Goal: Task Accomplishment & Management: Use online tool/utility

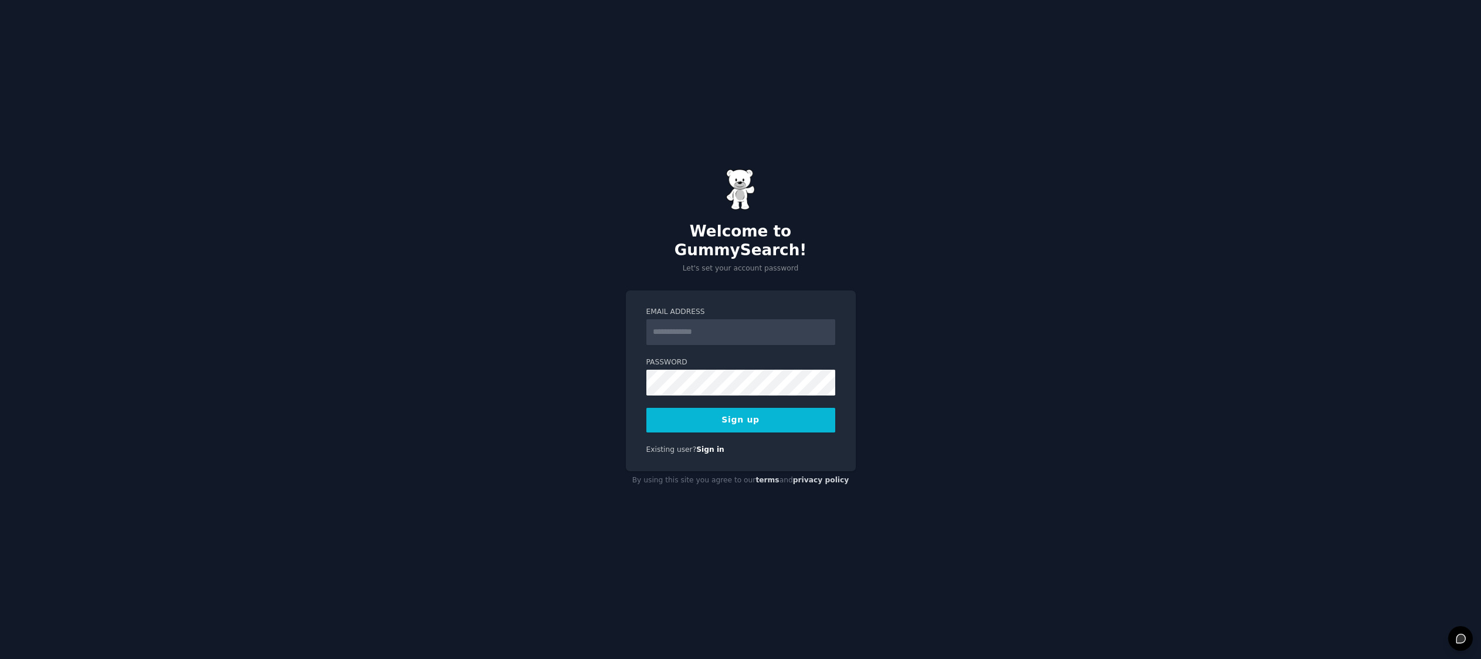
click at [666, 319] on input "Email Address" at bounding box center [740, 332] width 189 height 26
type input "**********"
click at [679, 409] on button "Sign up" at bounding box center [740, 420] width 189 height 25
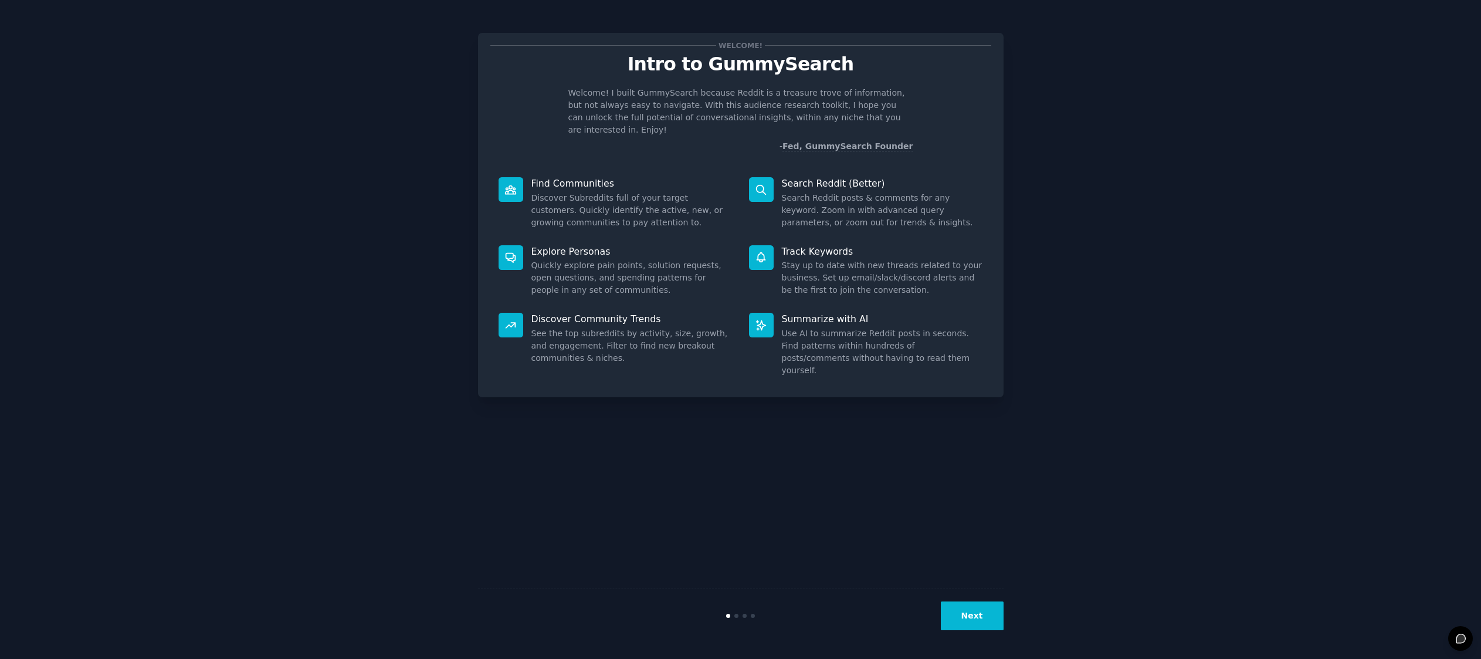
click at [975, 618] on button "Next" at bounding box center [972, 615] width 63 height 29
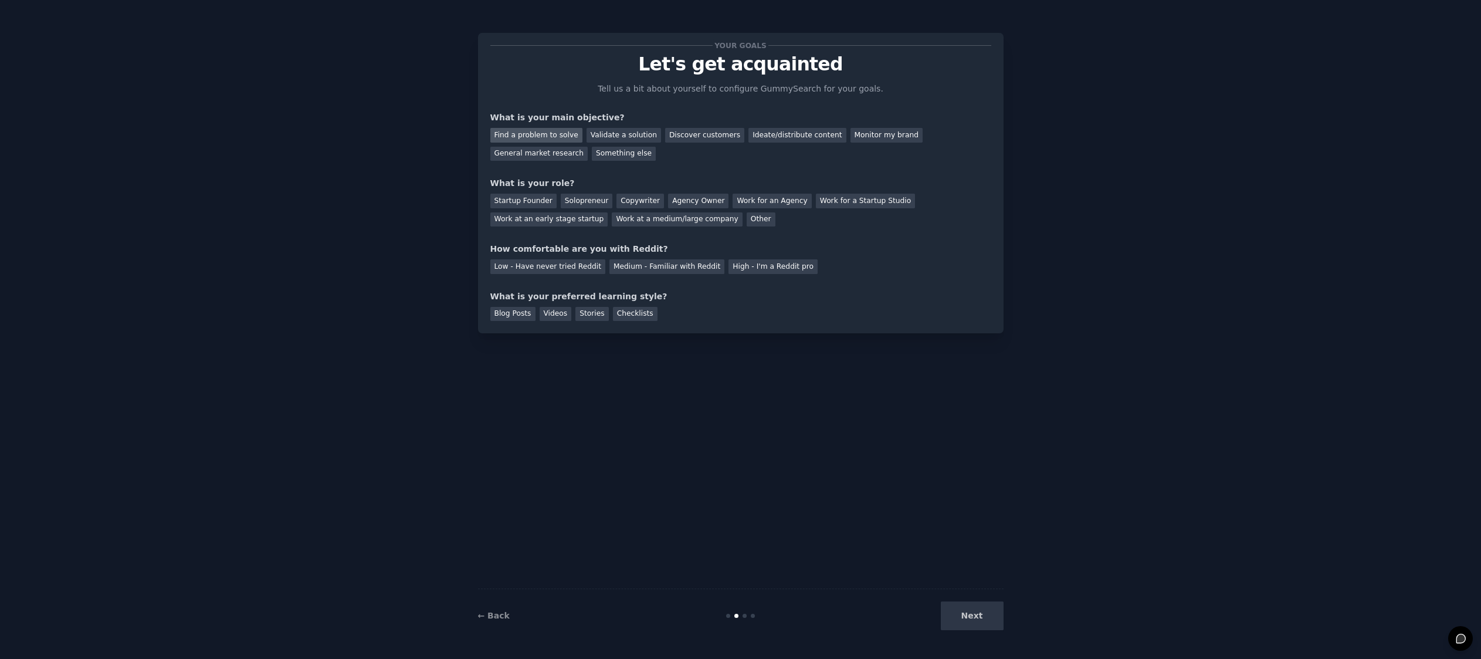
click at [533, 135] on div "Find a problem to solve" at bounding box center [536, 135] width 92 height 15
click at [577, 202] on div "Solopreneur" at bounding box center [587, 201] width 52 height 15
click at [697, 267] on div "Medium - Familiar with Reddit" at bounding box center [666, 266] width 115 height 15
click at [533, 311] on div "Blog Posts" at bounding box center [512, 314] width 45 height 15
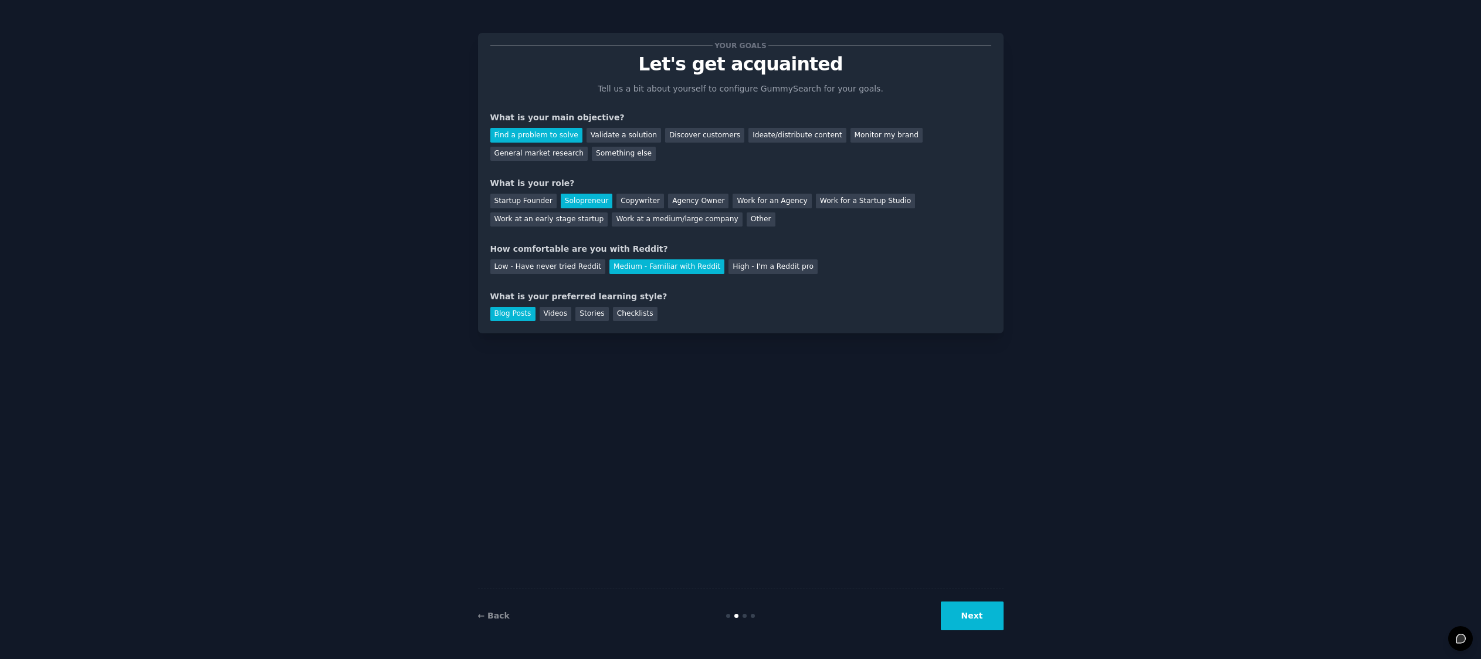
click at [970, 624] on button "Next" at bounding box center [972, 615] width 63 height 29
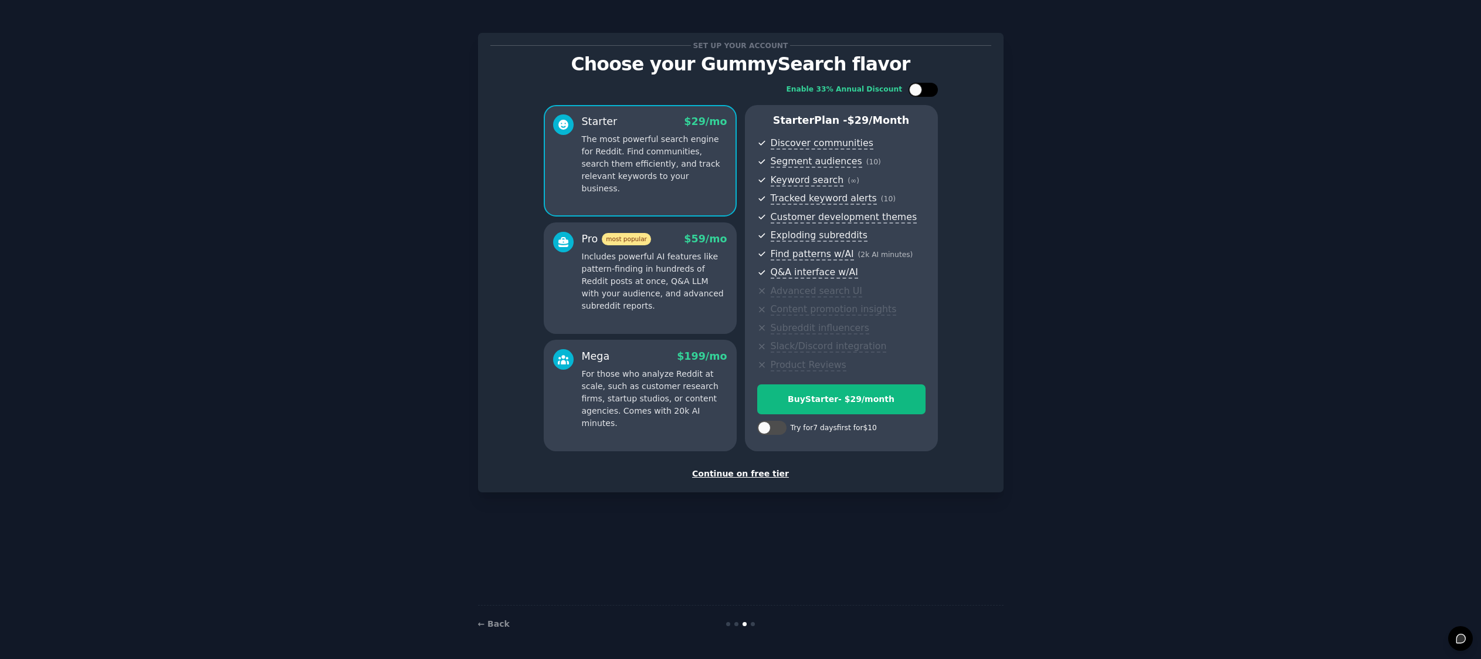
click at [925, 91] on div at bounding box center [923, 90] width 29 height 14
checkbox input "true"
click at [735, 475] on div "Continue on free tier" at bounding box center [740, 473] width 501 height 12
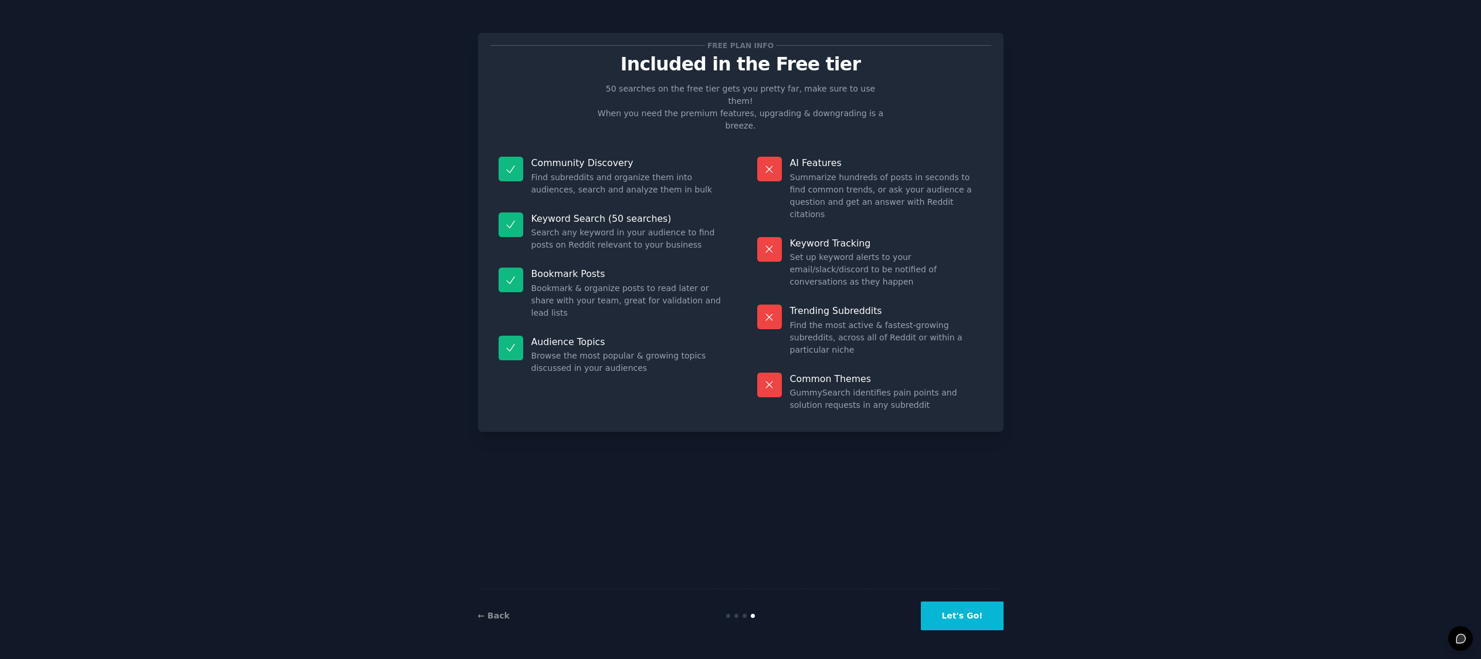
click at [978, 618] on button "Let's Go!" at bounding box center [962, 615] width 82 height 29
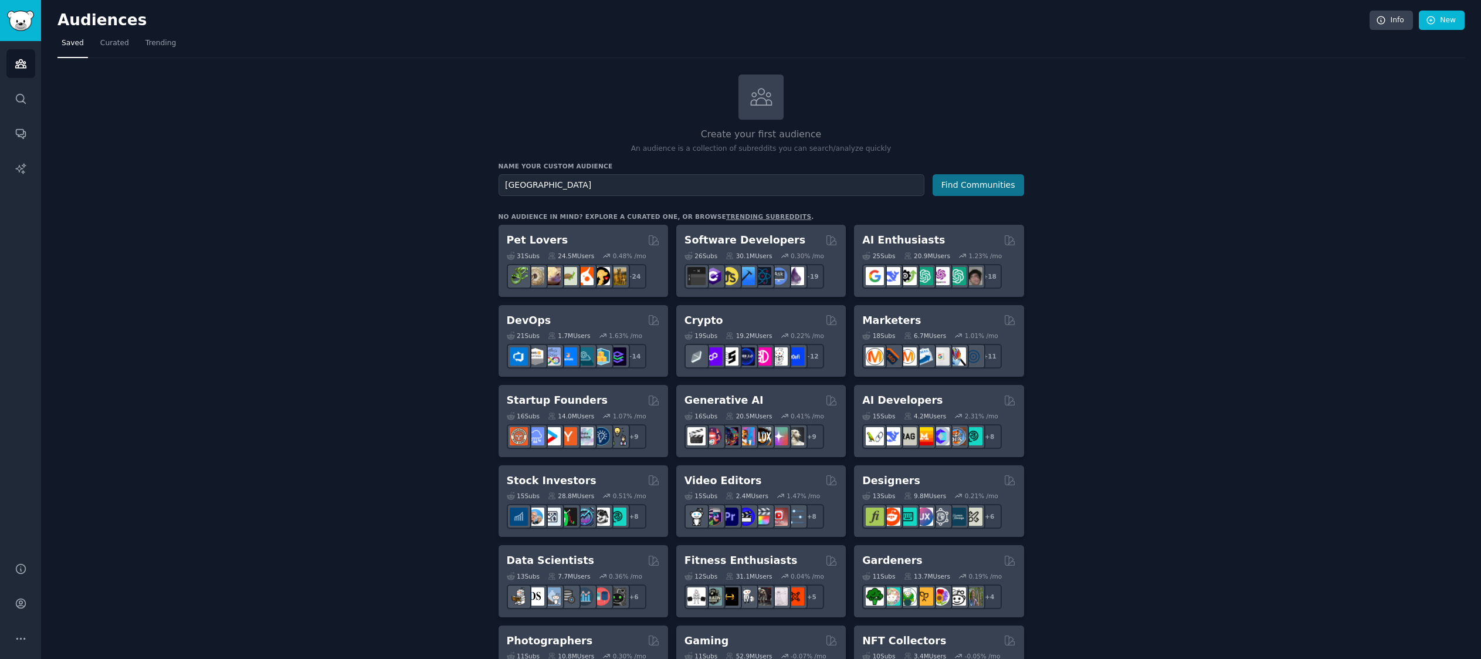
type input "[GEOGRAPHIC_DATA]"
click at [983, 187] on button "Find Communities" at bounding box center [979, 185] width 92 height 22
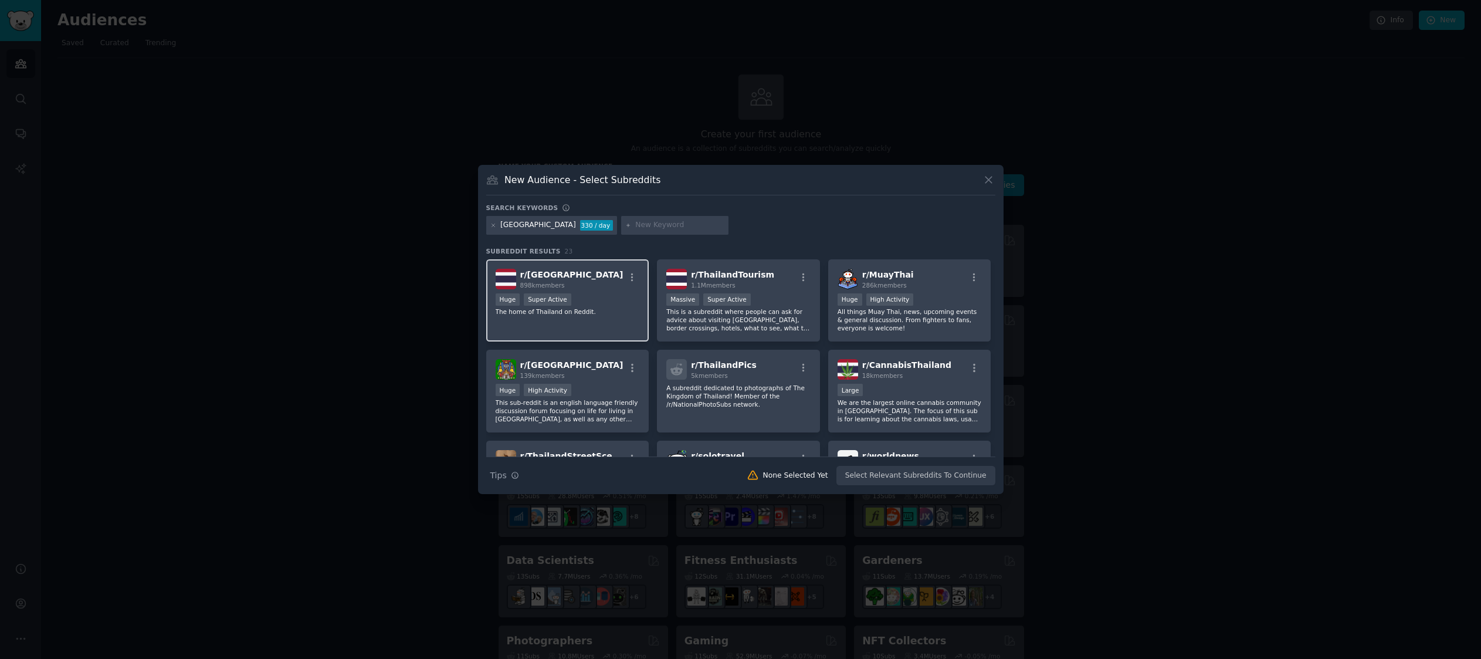
click at [594, 283] on div "r/ [GEOGRAPHIC_DATA] 898k members" at bounding box center [568, 279] width 144 height 21
click at [758, 289] on div "r/ ThailandTourism 1.1M members >= 95th percentile for submissions / day Massiv…" at bounding box center [738, 300] width 163 height 83
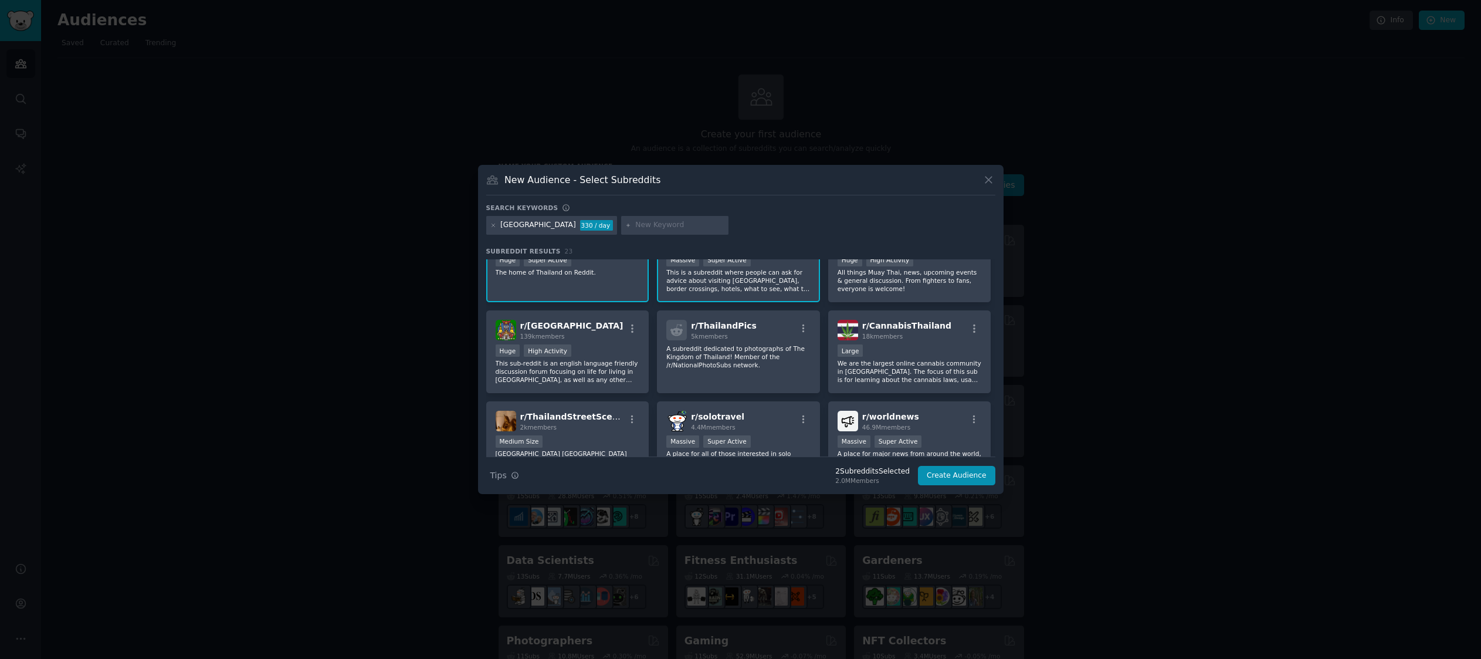
scroll to position [40, 0]
click at [584, 331] on div "r/ Bangkok 139k members" at bounding box center [568, 329] width 144 height 21
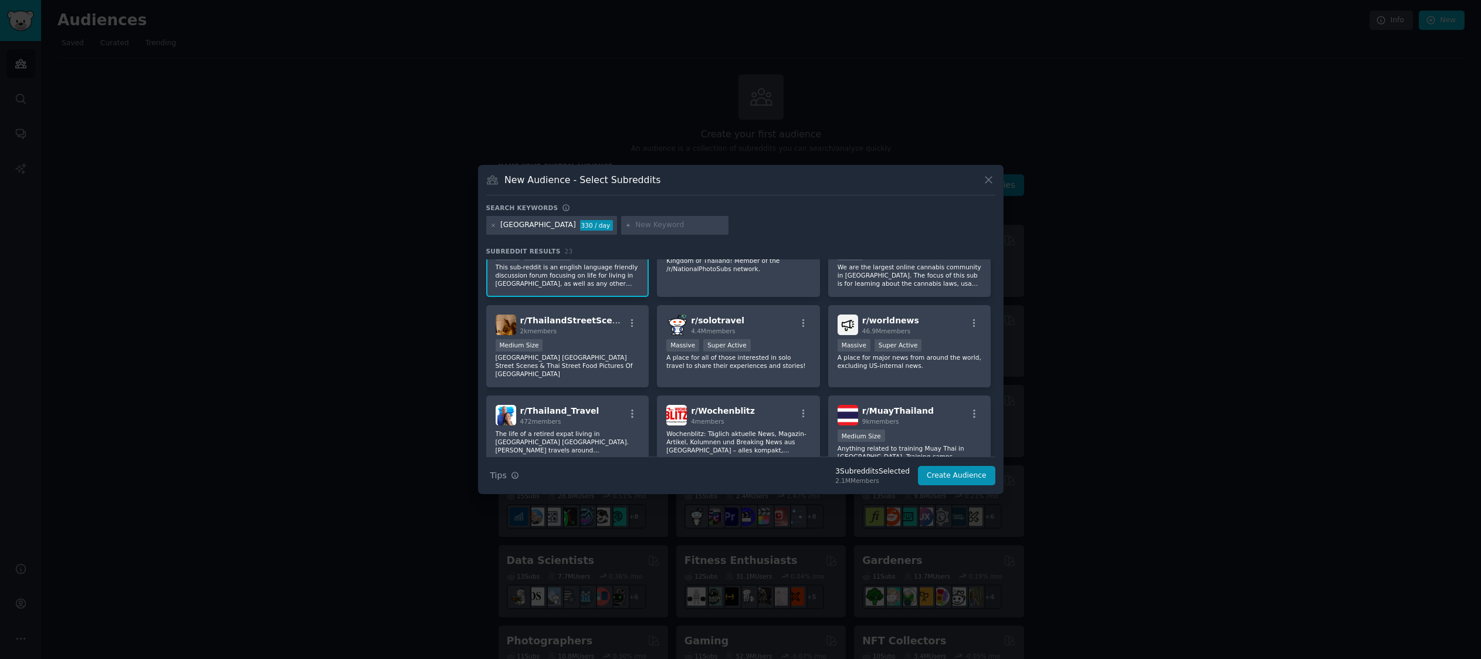
scroll to position [142, 0]
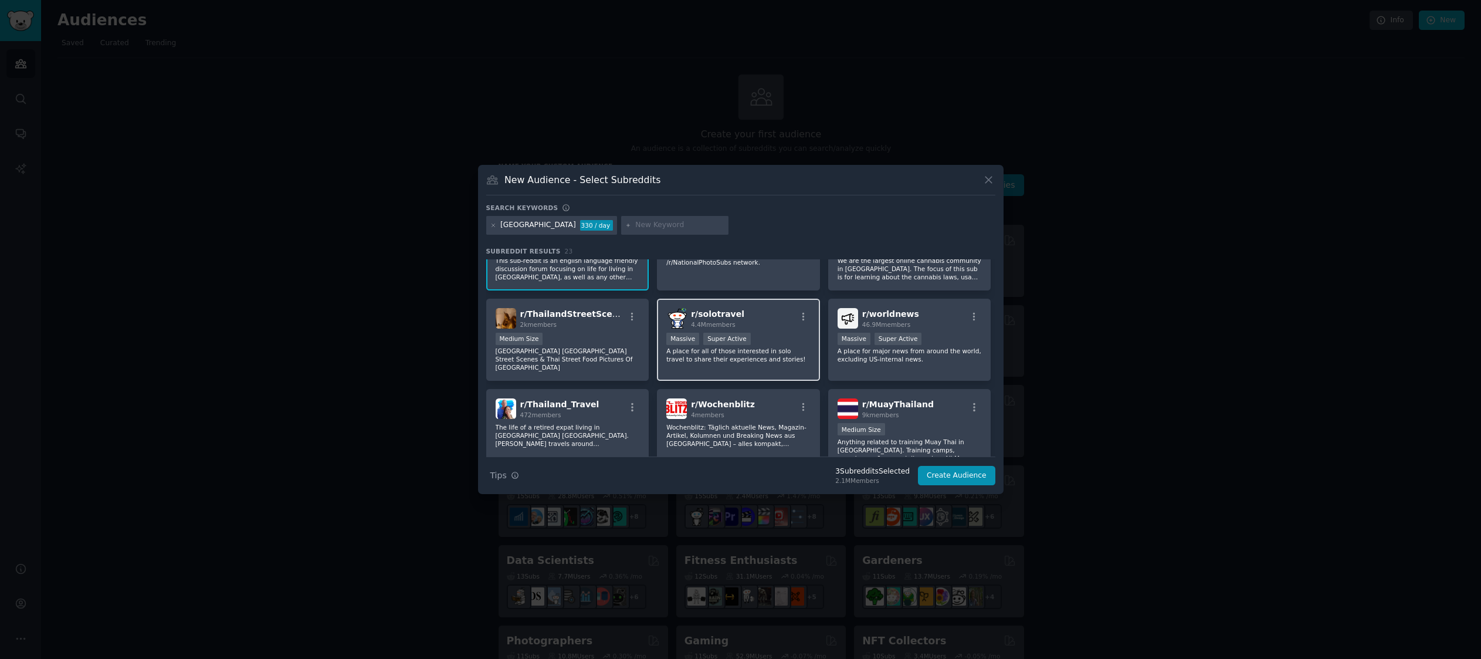
click at [768, 319] on div "r/ solotravel 4.4M members" at bounding box center [738, 318] width 144 height 21
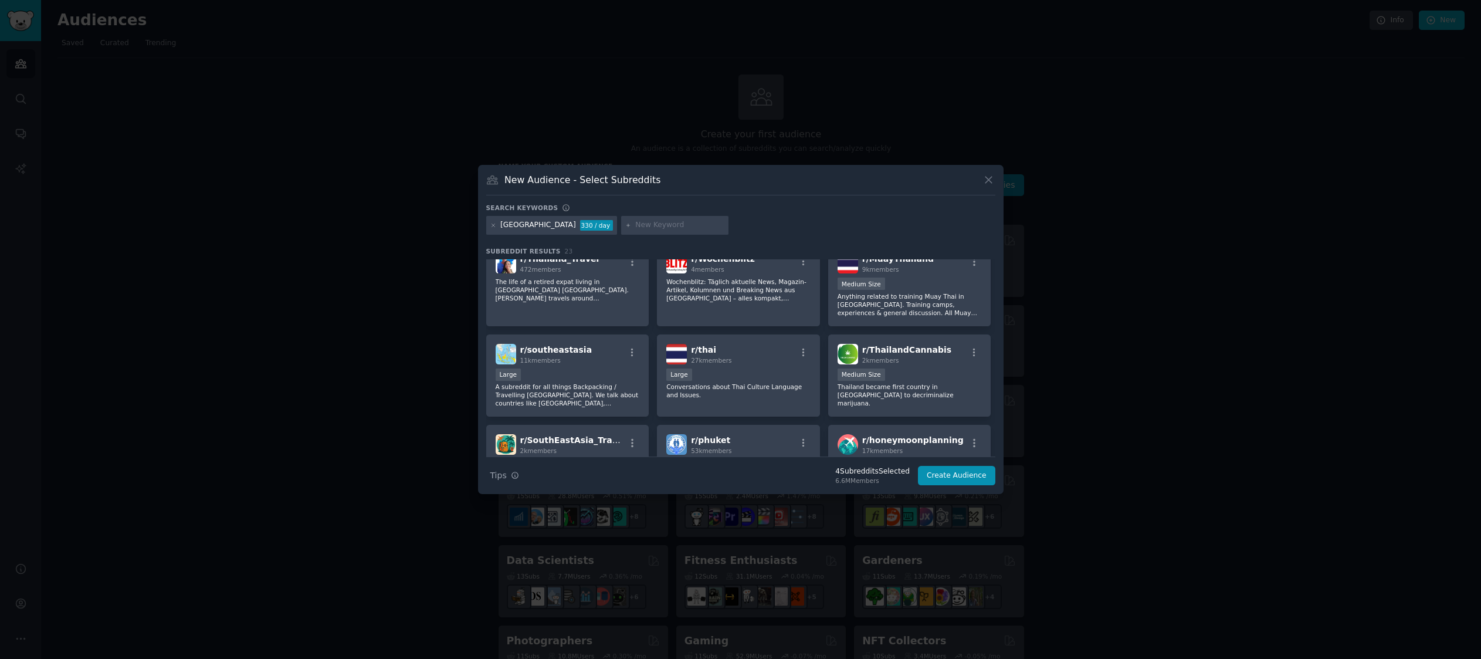
scroll to position [291, 0]
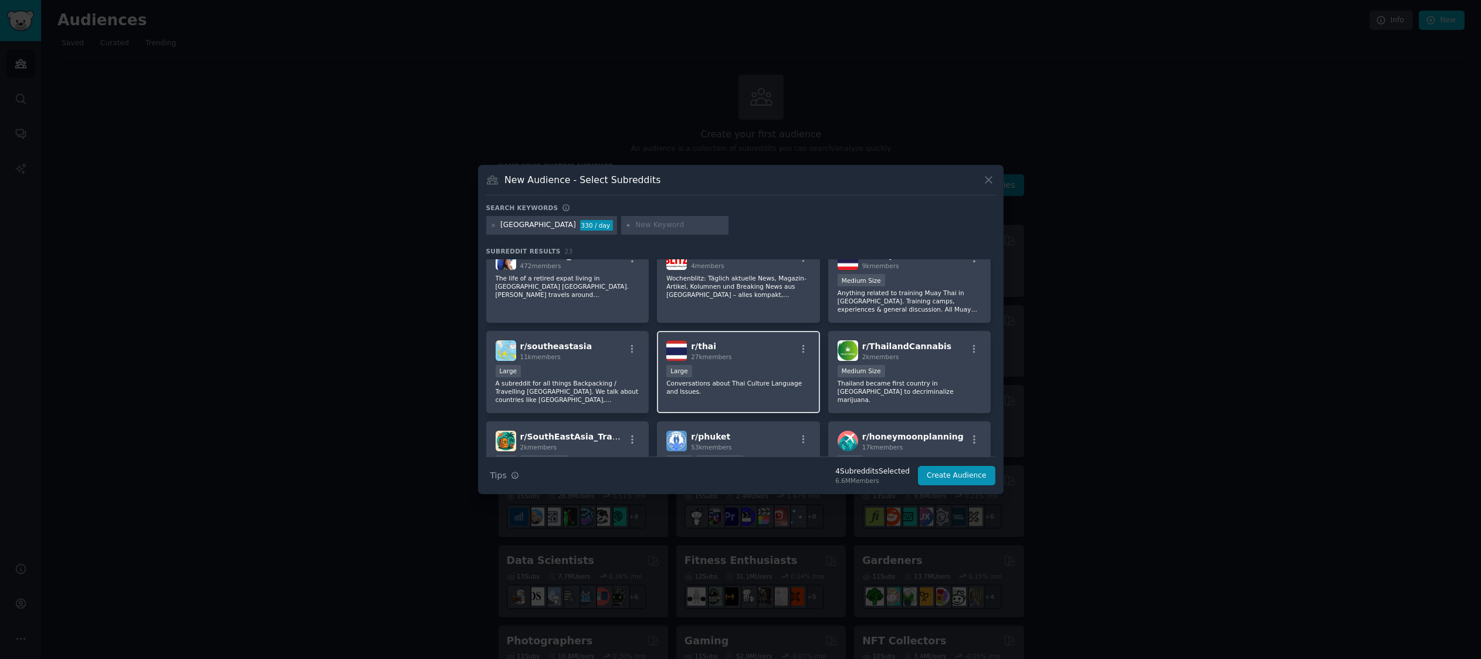
click at [758, 353] on div "r/ thai 27k members Large Conversations about Thai Culture Language and Issues." at bounding box center [738, 372] width 163 height 83
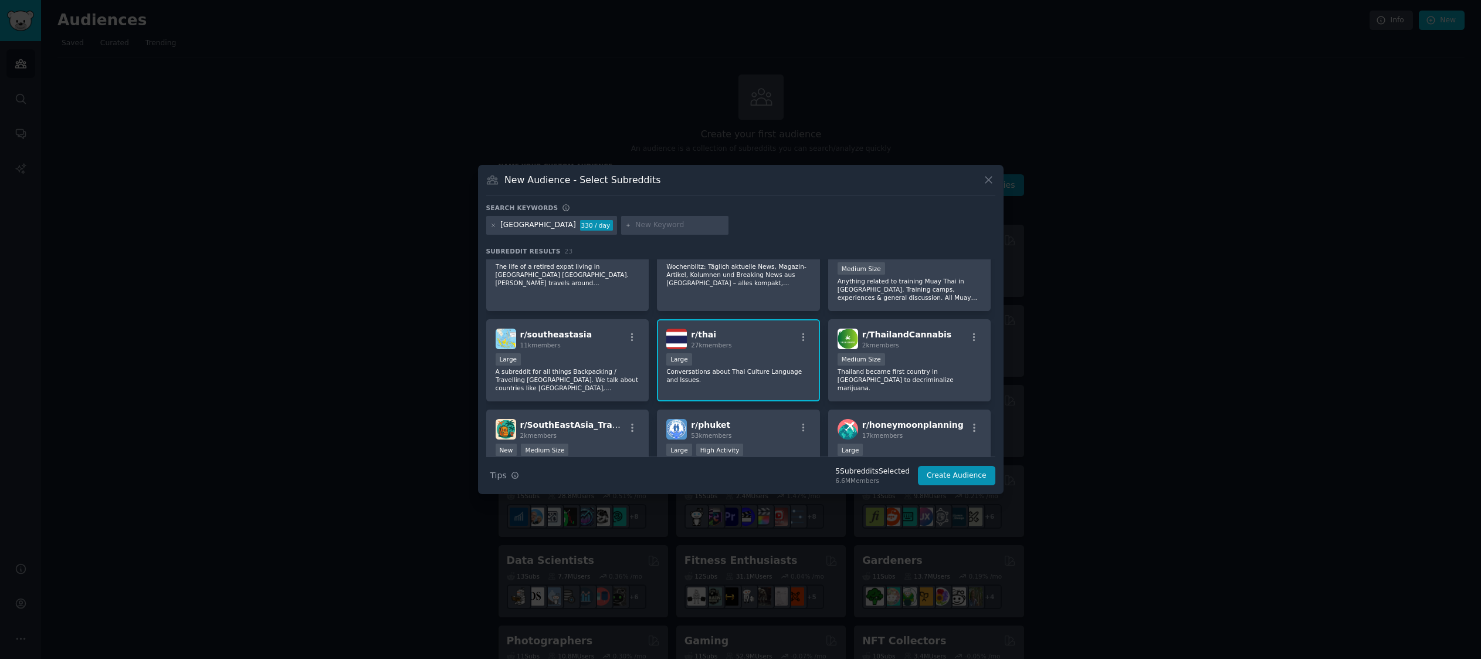
scroll to position [309, 0]
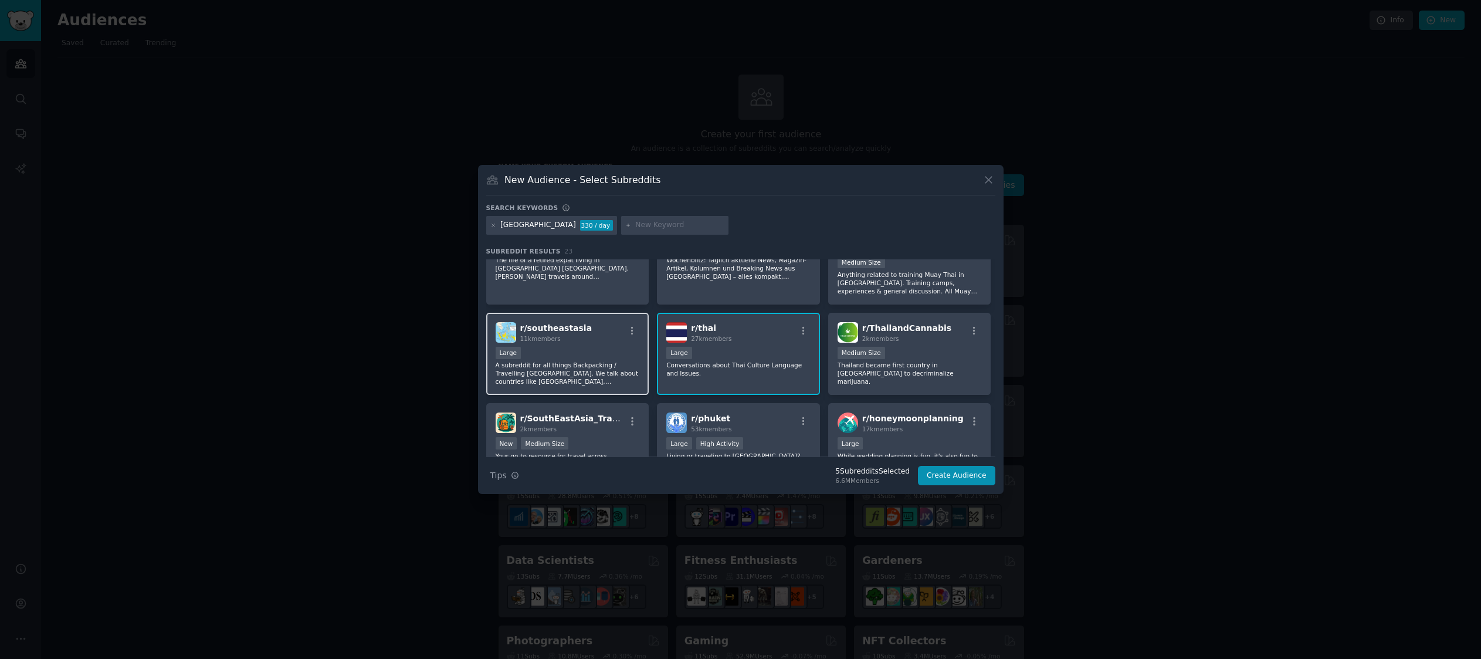
click at [587, 335] on div "r/ southeastasia 11k members Large A subreddit for all things Backpacking / Tra…" at bounding box center [567, 354] width 163 height 83
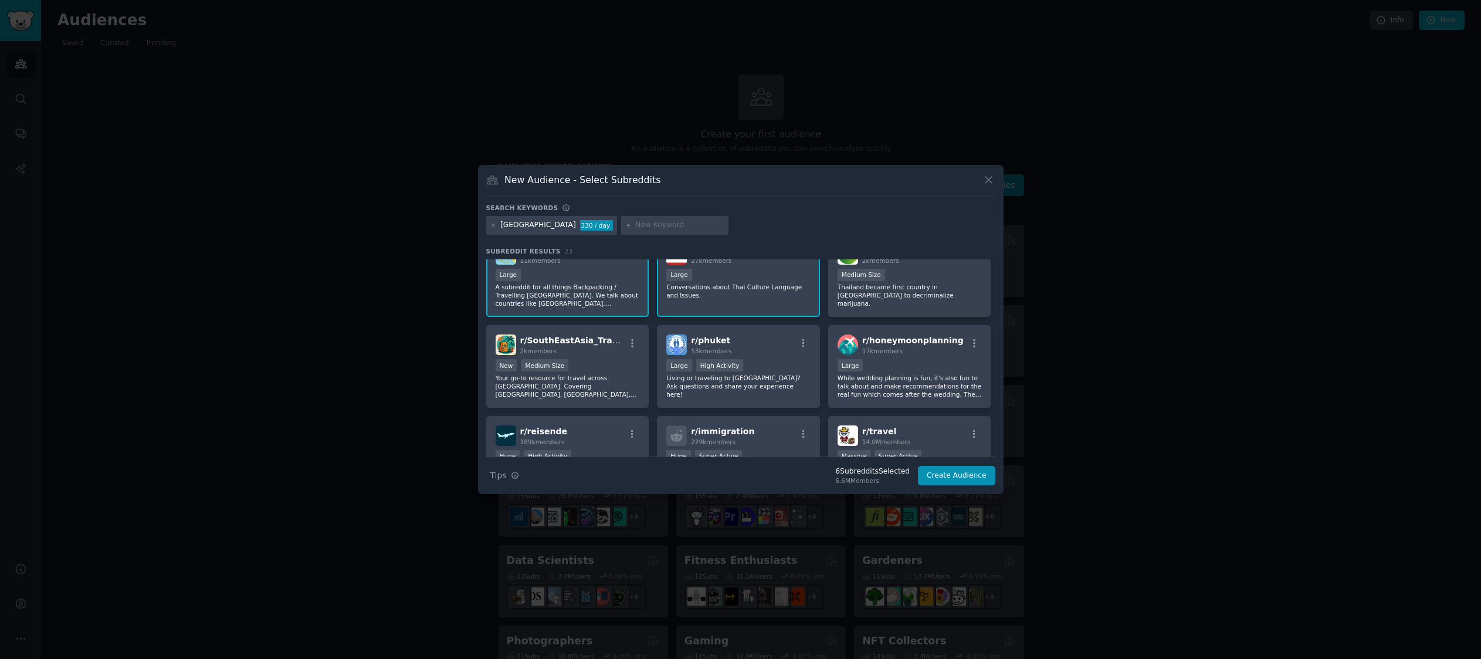
scroll to position [391, 0]
click at [738, 343] on div "r/ phuket 53k members" at bounding box center [738, 341] width 144 height 21
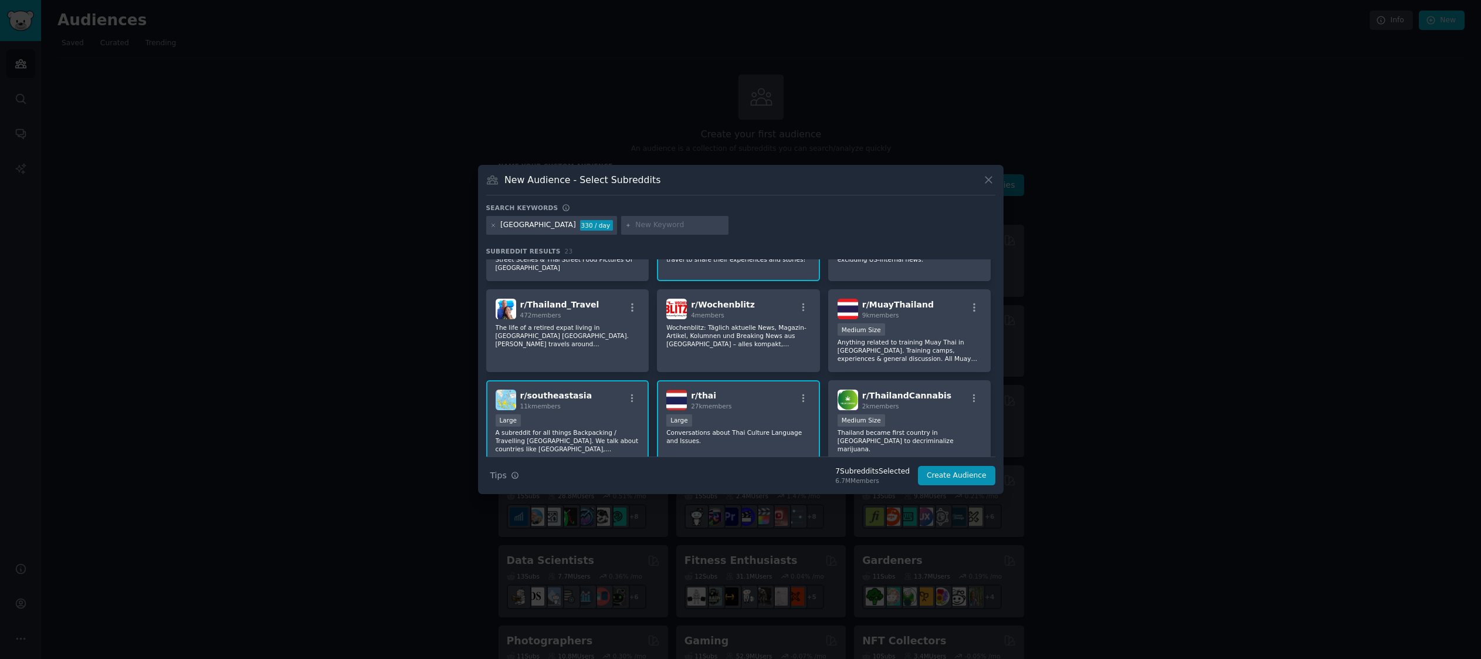
scroll to position [0, 0]
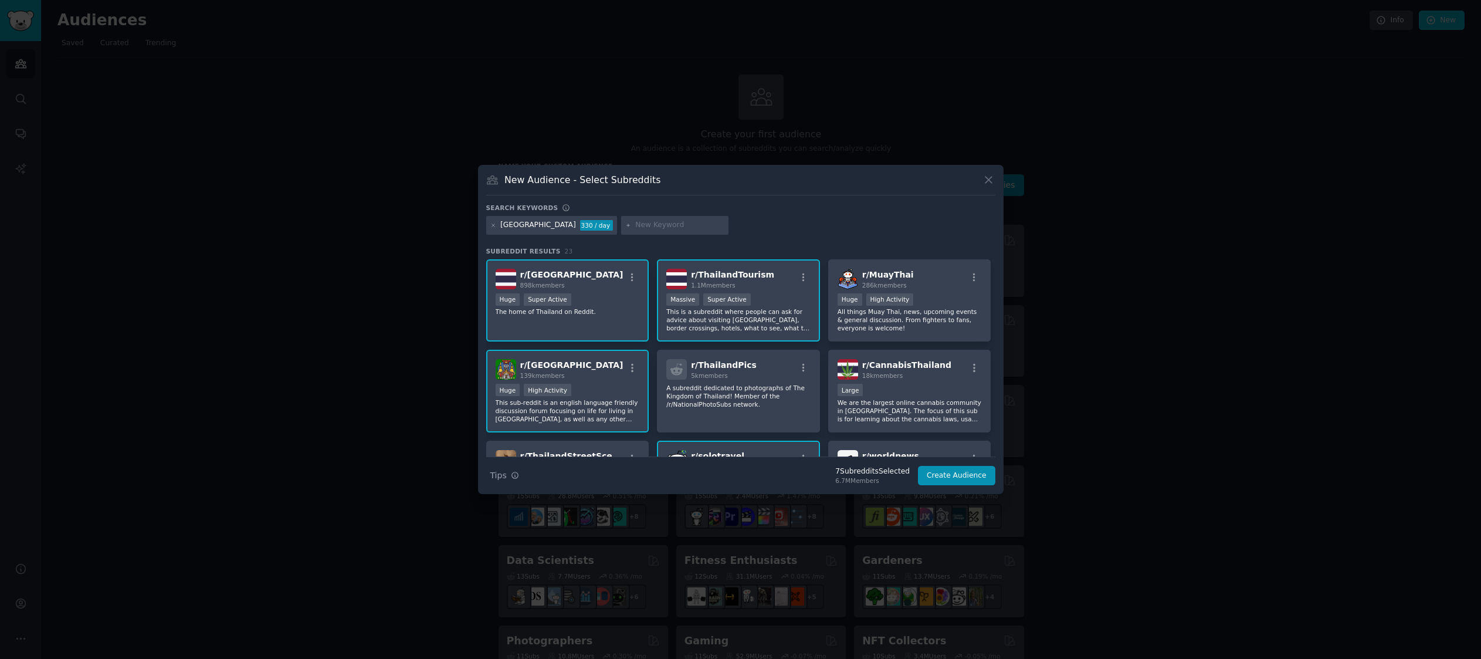
click at [635, 225] on input "text" at bounding box center [679, 225] width 89 height 11
type input "[GEOGRAPHIC_DATA]"
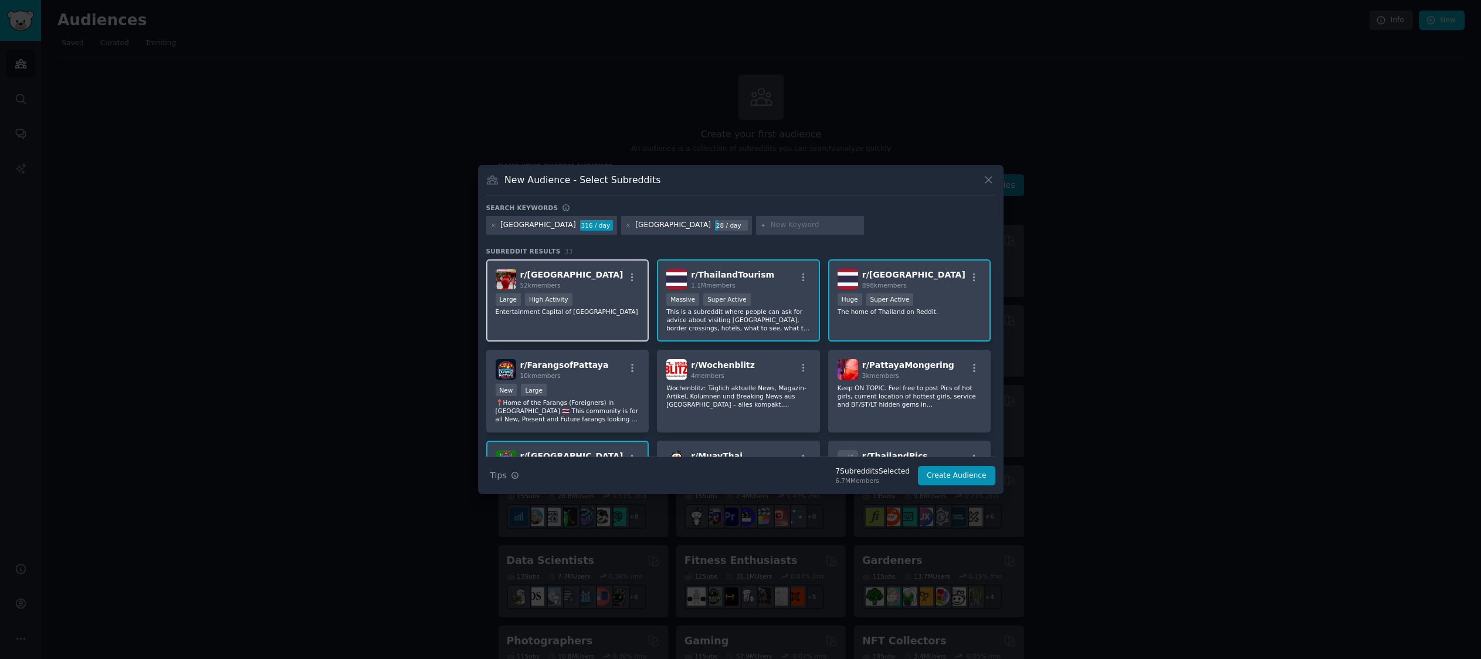
click at [588, 286] on div "r/ Pattaya 52k members" at bounding box center [568, 279] width 144 height 21
click at [592, 372] on div "10k members" at bounding box center [564, 375] width 89 height 8
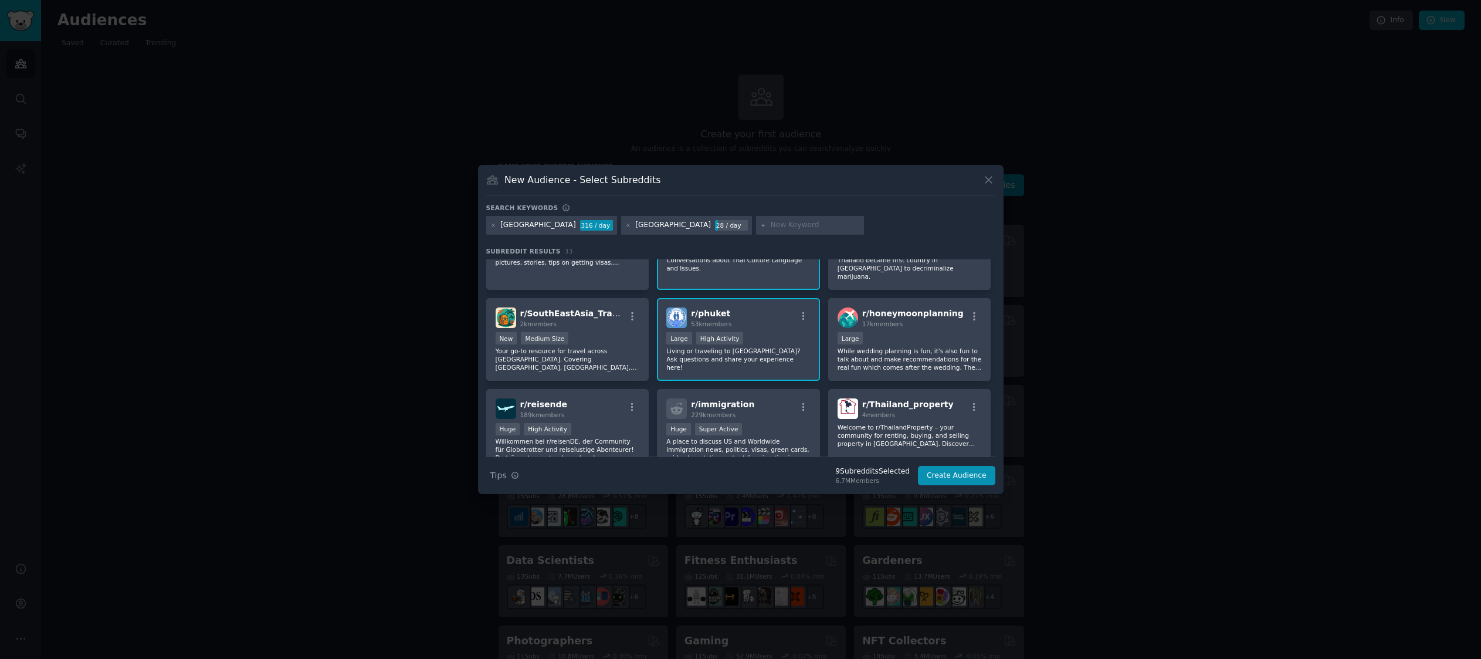
scroll to position [765, 0]
click at [771, 226] on input "text" at bounding box center [815, 225] width 89 height 11
type input "thai"
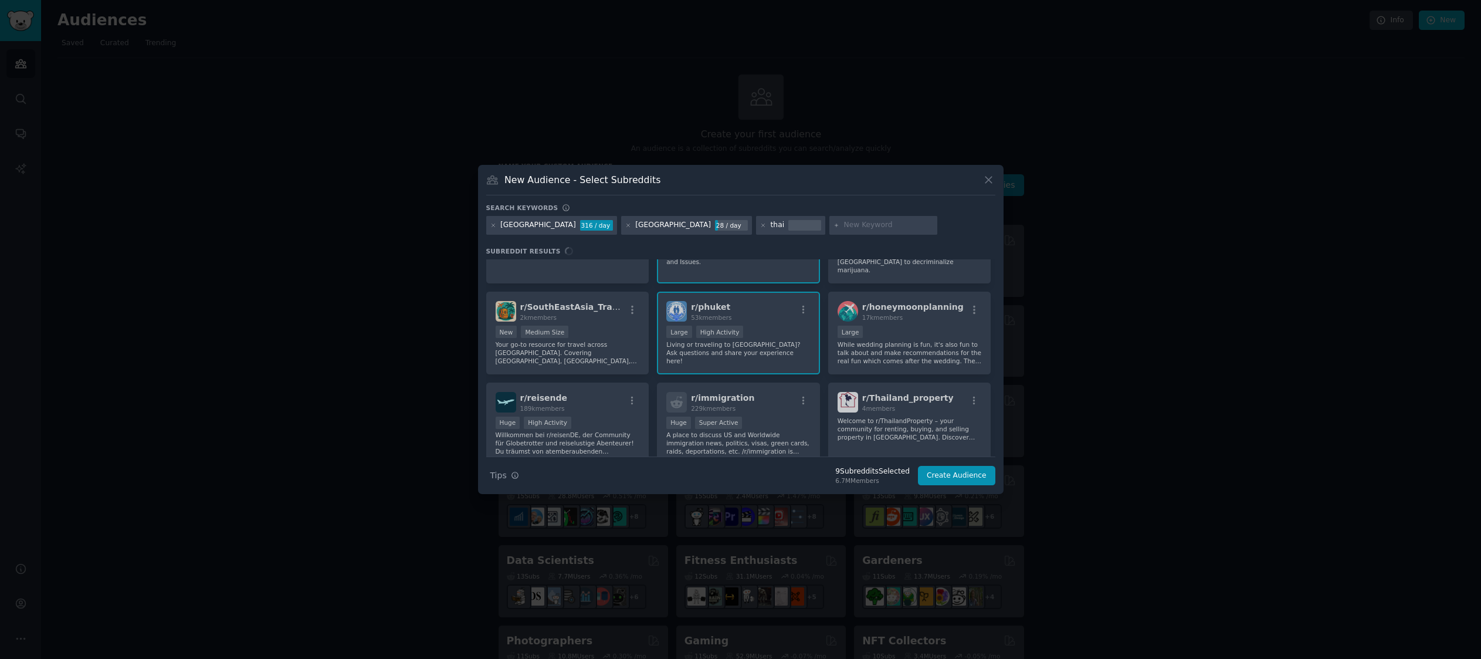
scroll to position [816, 0]
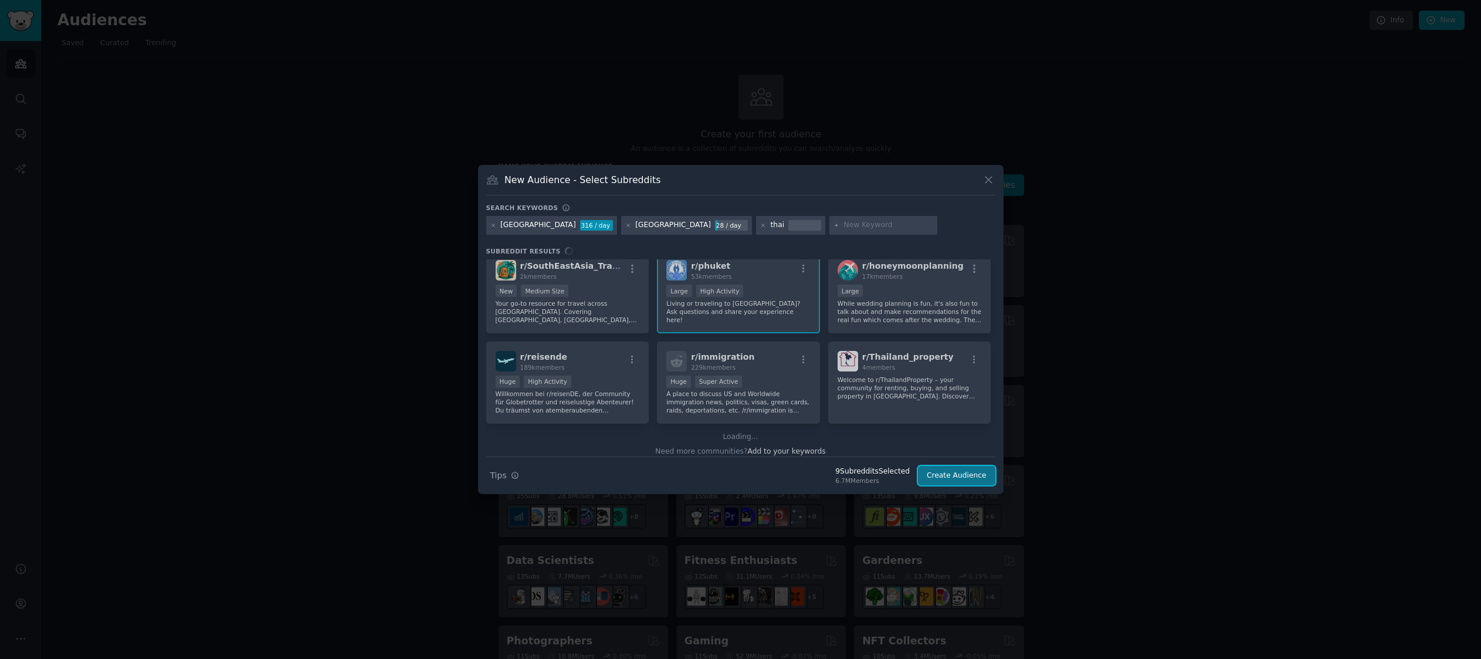
click at [963, 476] on button "Create Audience" at bounding box center [956, 476] width 77 height 20
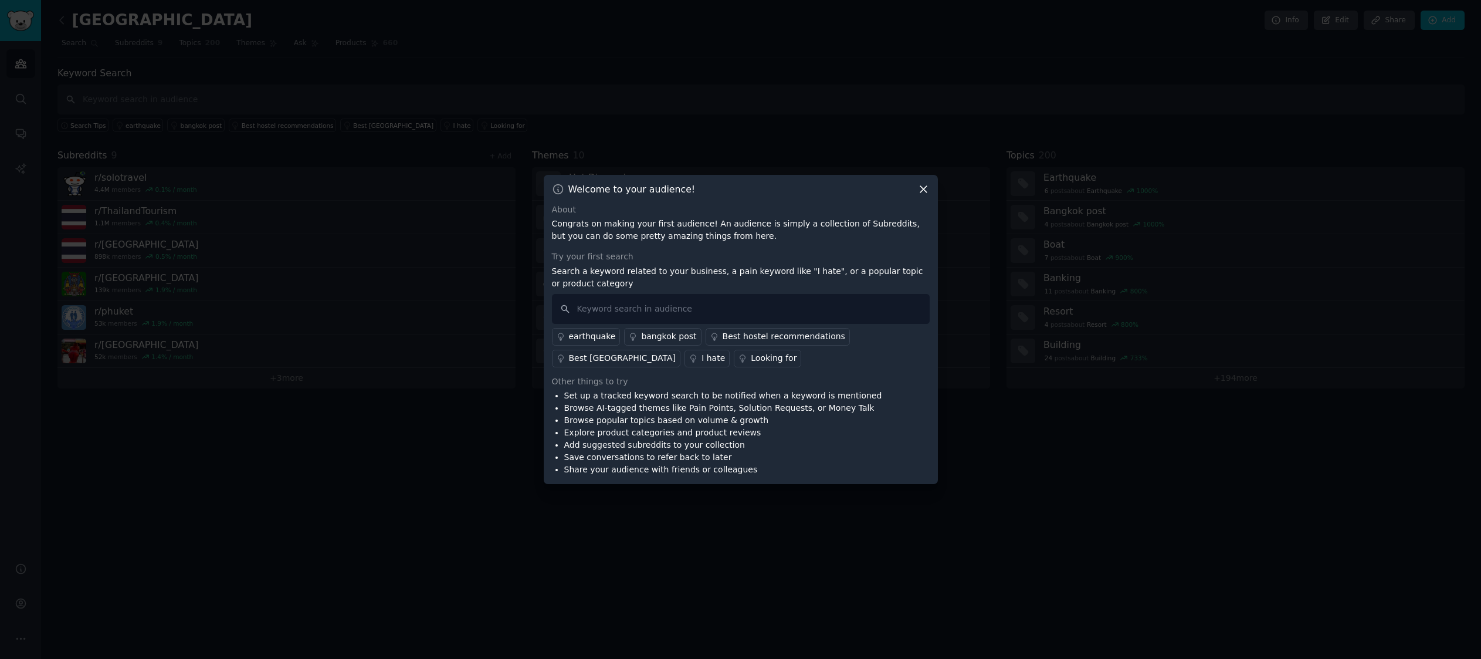
click at [751, 358] on div "Looking for" at bounding box center [774, 358] width 46 height 12
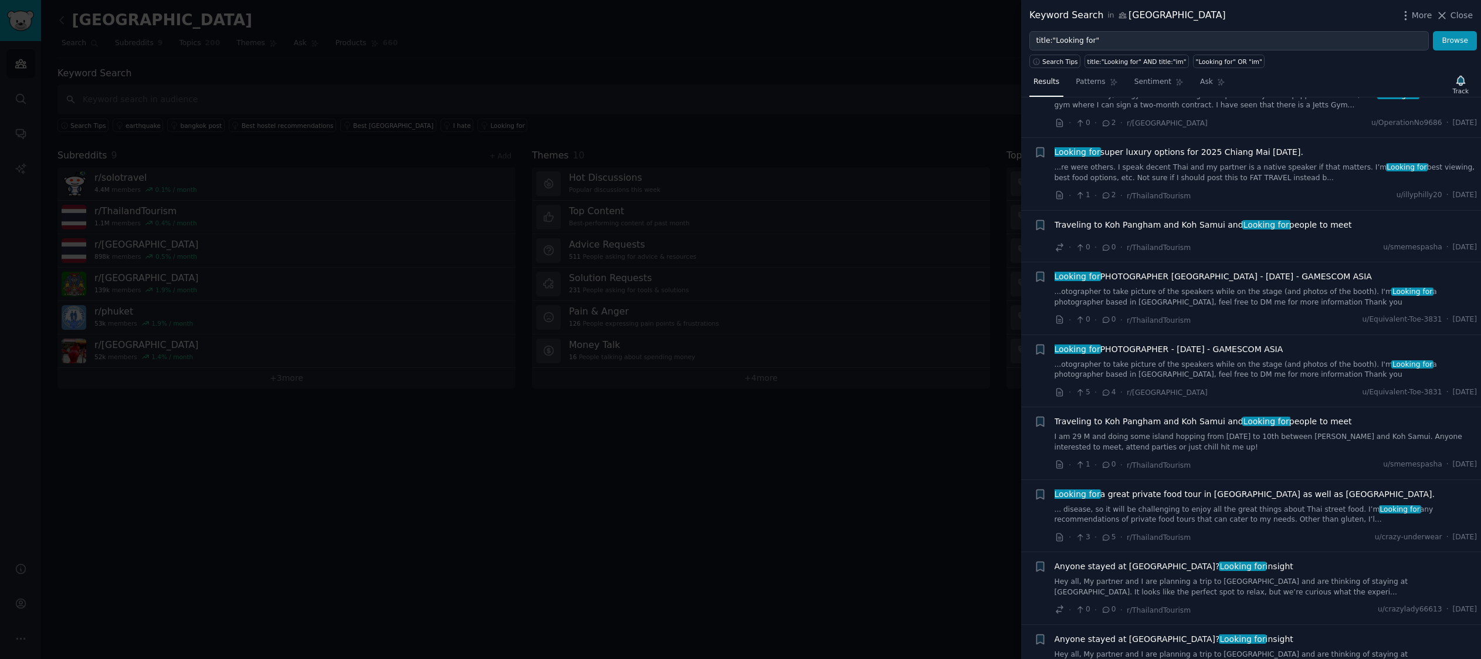
scroll to position [1383, 0]
